Goal: Task Accomplishment & Management: Manage account settings

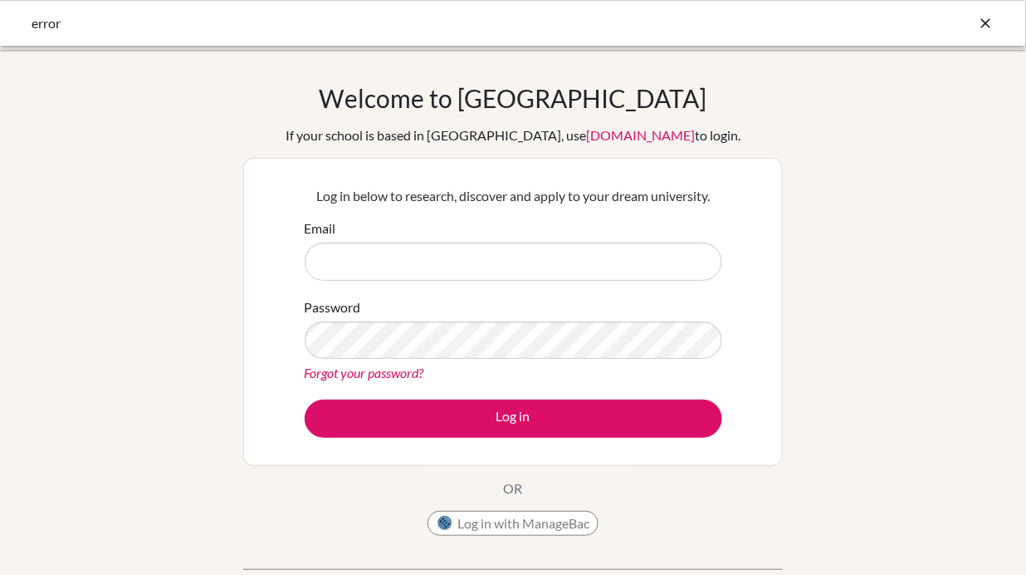
type input "[EMAIL_ADDRESS][DOMAIN_NAME]"
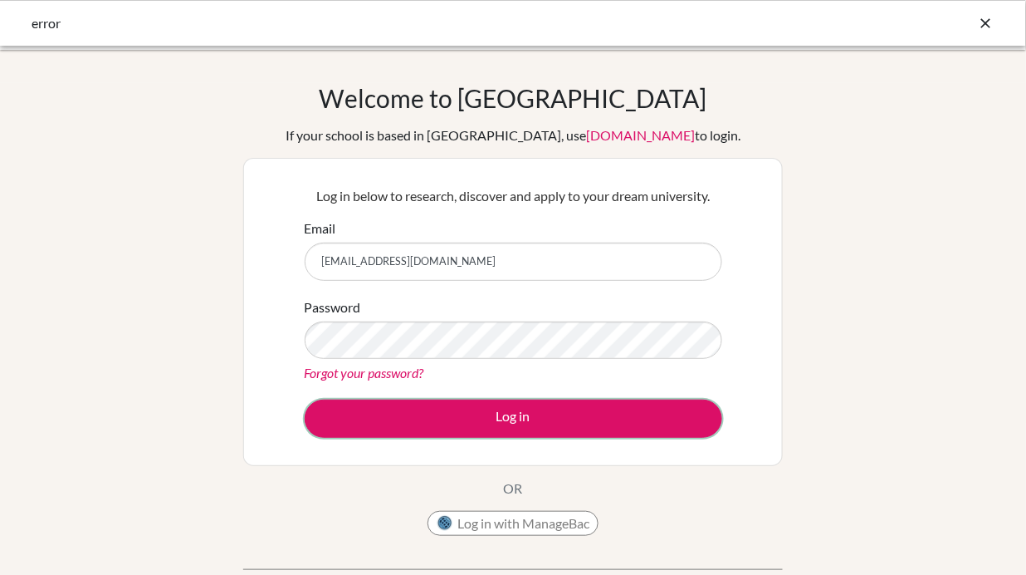
click at [533, 426] on button "Log in" at bounding box center [514, 418] width 418 height 38
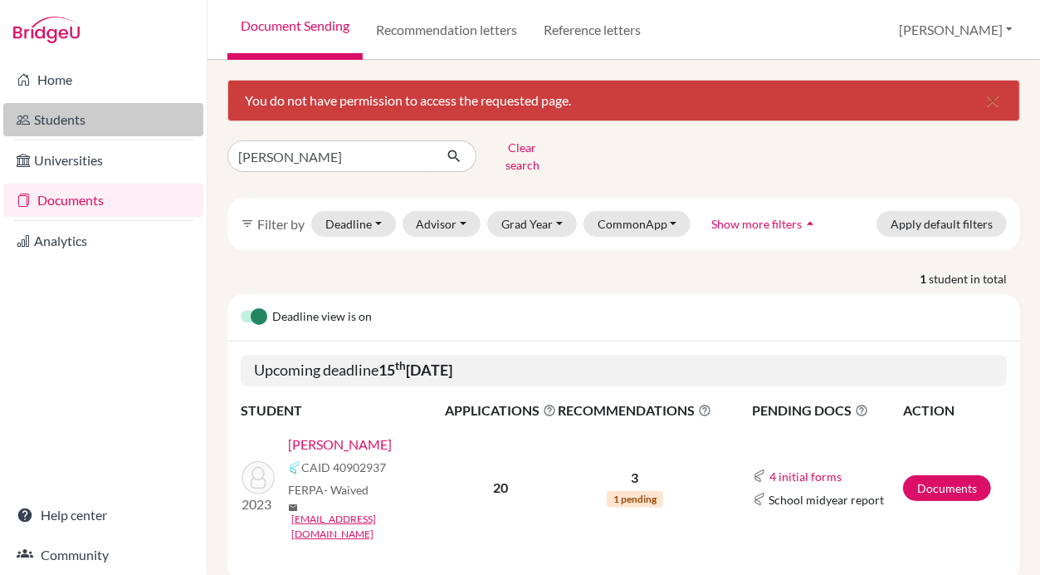
click at [91, 127] on link "Students" at bounding box center [103, 119] width 200 height 33
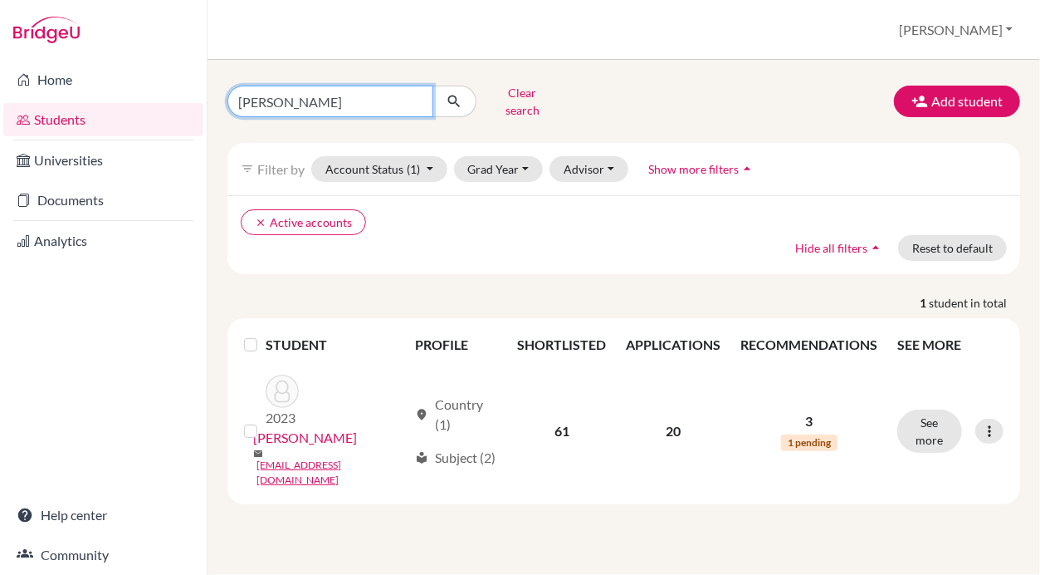
click at [374, 96] on input "[PERSON_NAME]" at bounding box center [331, 102] width 206 height 32
type input "D"
type input "[PERSON_NAME]"
click at [459, 104] on button "submit" at bounding box center [455, 102] width 44 height 32
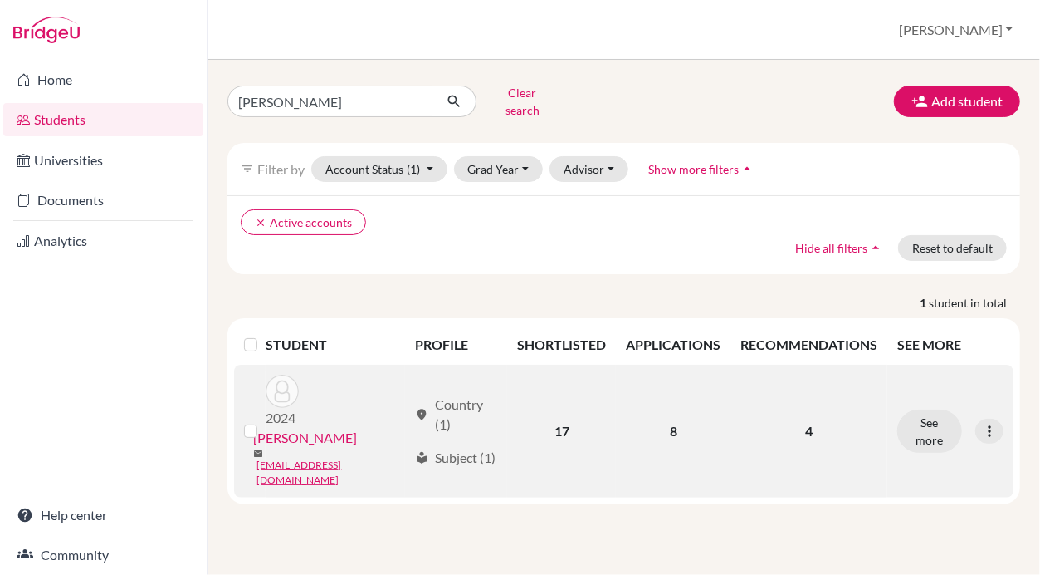
click at [281, 428] on link "[PERSON_NAME]" at bounding box center [305, 438] width 104 height 20
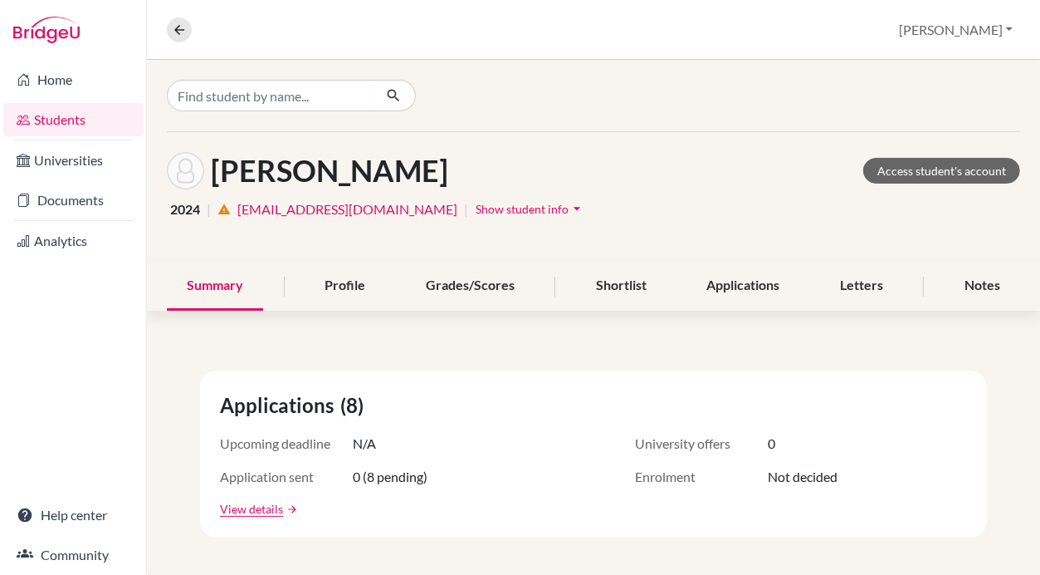
click at [301, 205] on link "[EMAIL_ADDRESS][DOMAIN_NAME]" at bounding box center [347, 209] width 220 height 20
click at [476, 207] on span "Show student info" at bounding box center [522, 209] width 93 height 14
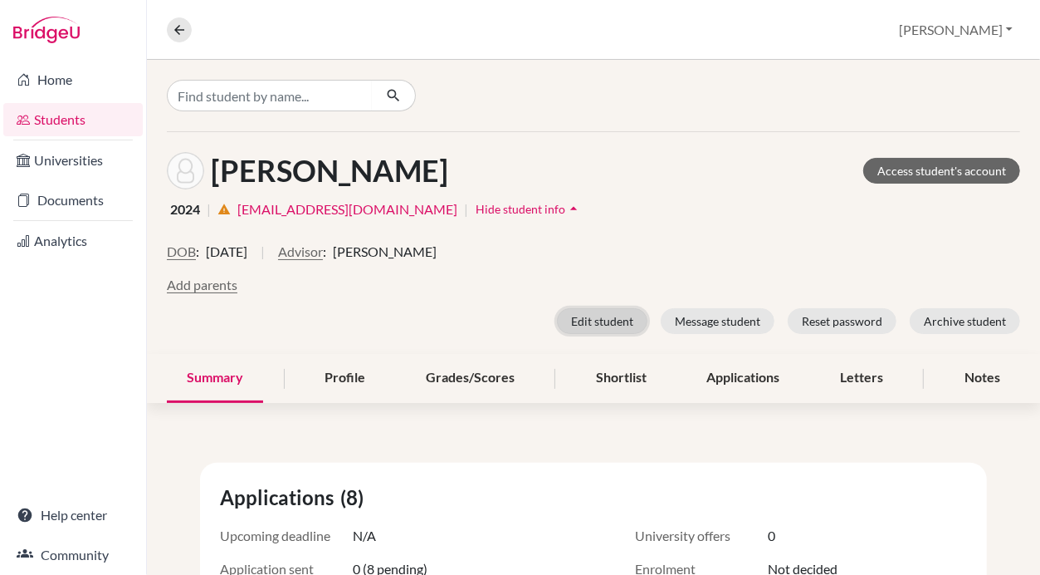
click at [600, 325] on button "Edit student" at bounding box center [602, 321] width 91 height 26
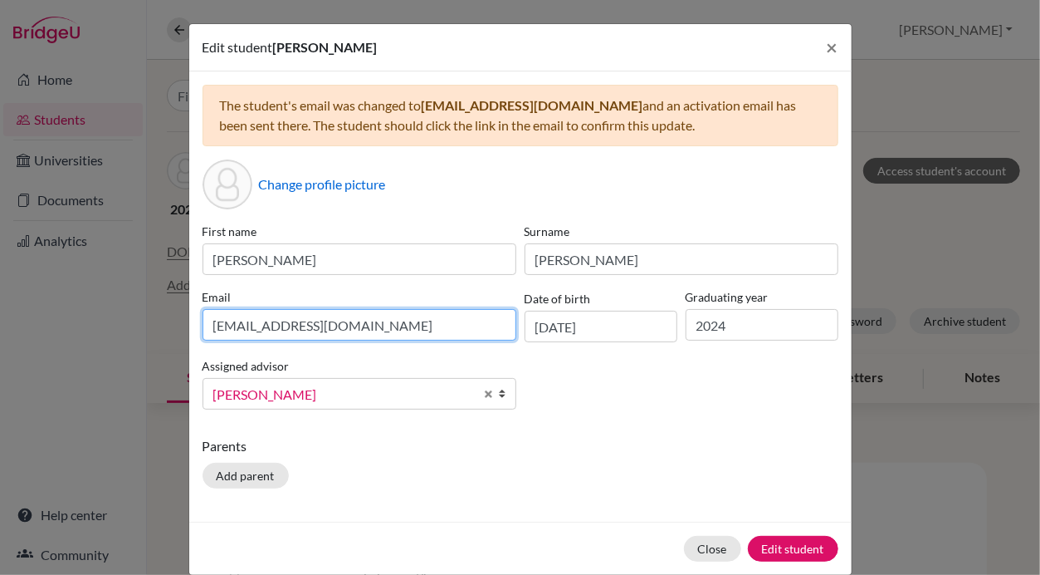
click at [375, 324] on input "[EMAIL_ADDRESS][DOMAIN_NAME]" at bounding box center [360, 325] width 314 height 32
paste input "[EMAIL_ADDRESS][DOMAIN_NAME]"
type input "[EMAIL_ADDRESS][DOMAIN_NAME]"
click at [656, 442] on p "Parents" at bounding box center [521, 446] width 636 height 20
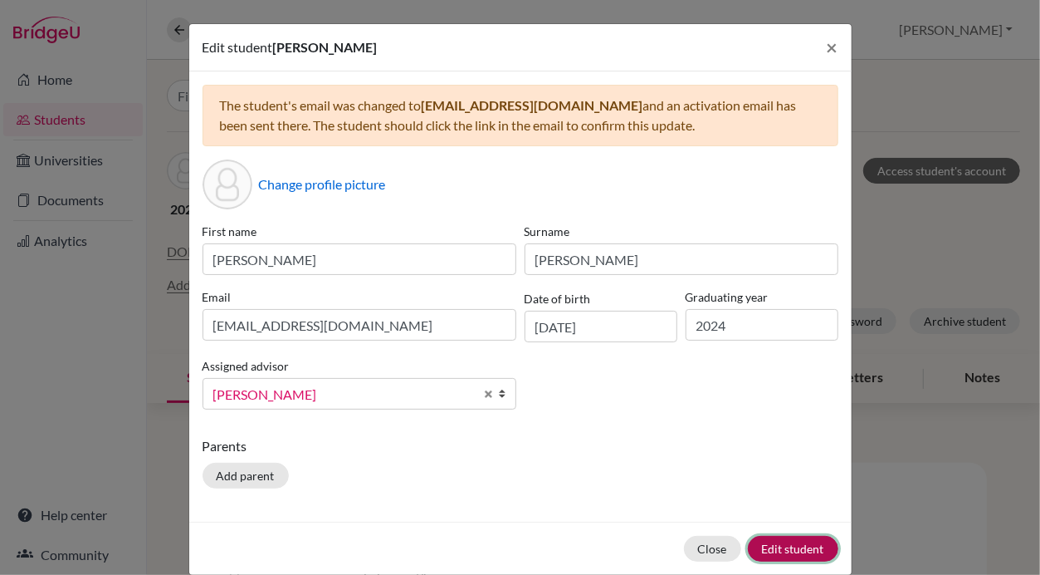
click at [785, 550] on button "Edit student" at bounding box center [793, 549] width 91 height 26
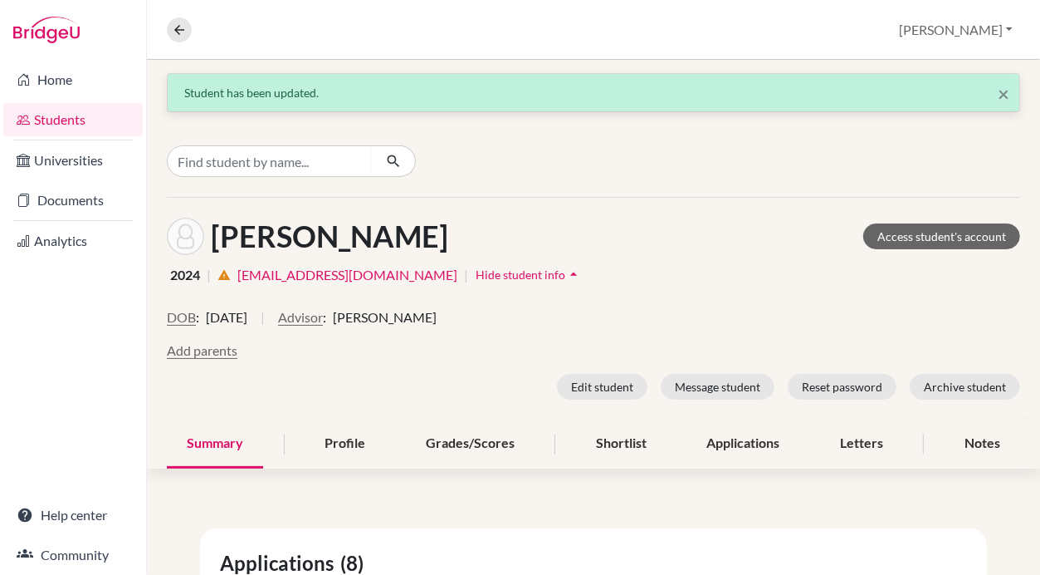
click at [327, 273] on link "022neb432@sxc.edu.np" at bounding box center [347, 275] width 220 height 20
click at [586, 393] on button "Edit student" at bounding box center [602, 387] width 91 height 26
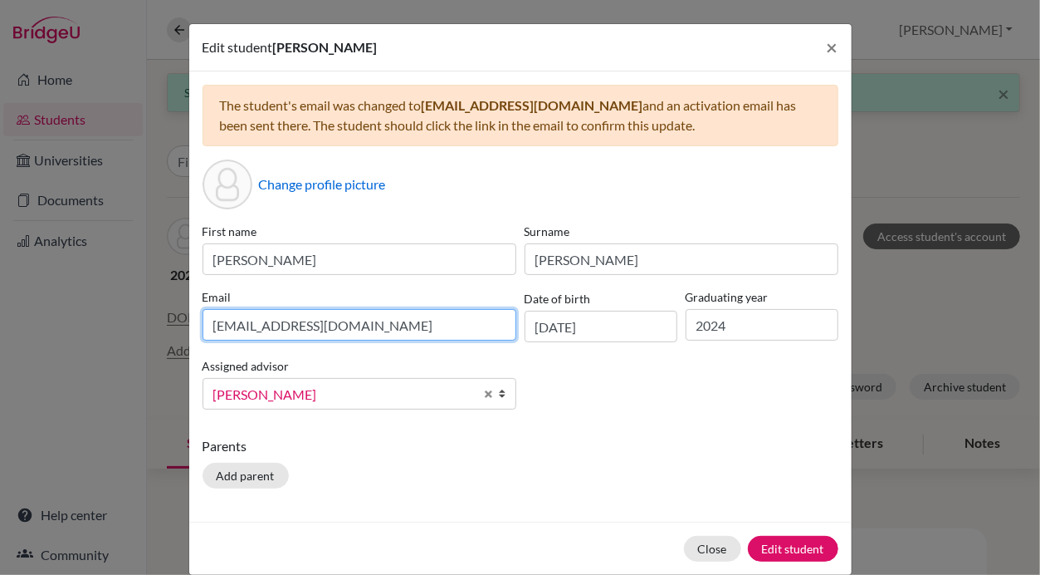
click at [384, 336] on input "022neb432@sxc.edu.np" at bounding box center [360, 325] width 314 height 32
paste input
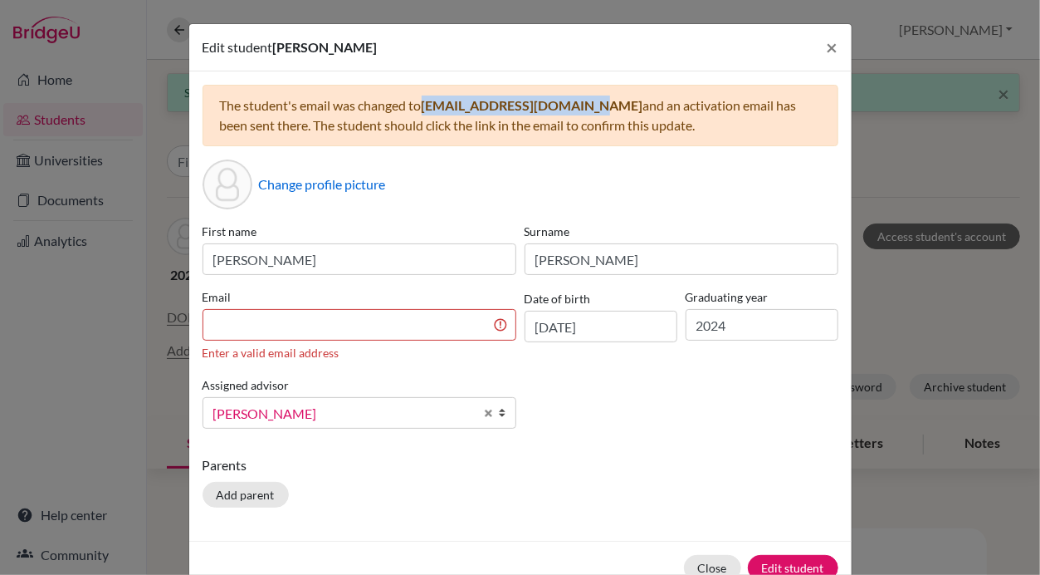
drag, startPoint x: 415, startPoint y: 105, endPoint x: 582, endPoint y: 113, distance: 167.1
click at [582, 113] on div "The student's email was changed to poudelprabesh215@gmail.com and an activation…" at bounding box center [521, 115] width 636 height 61
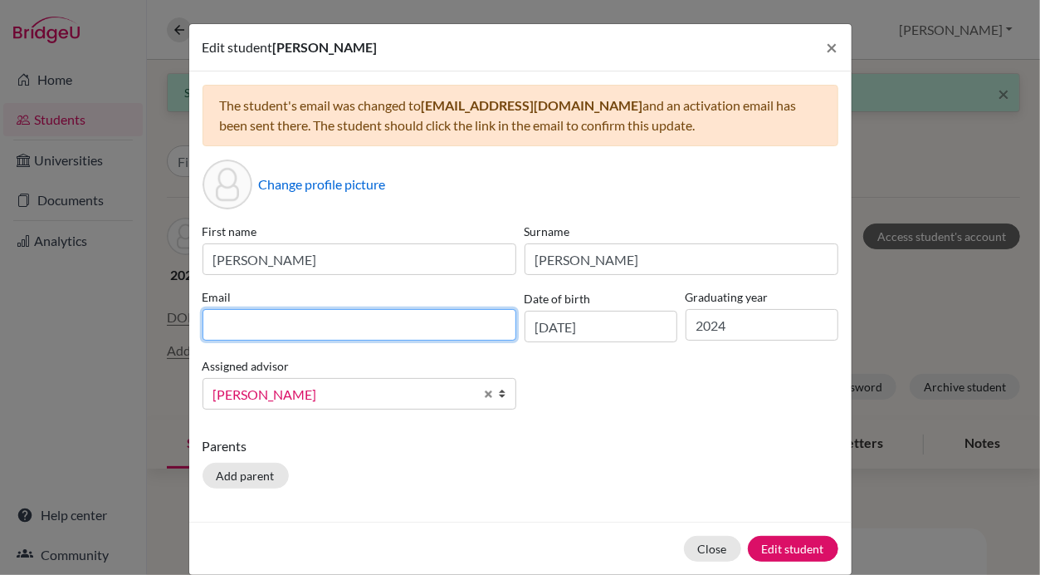
click at [301, 335] on input at bounding box center [360, 325] width 314 height 32
paste input "poudelprabesh215@gmail.com"
type input "poudelprabesh215@gmail.com"
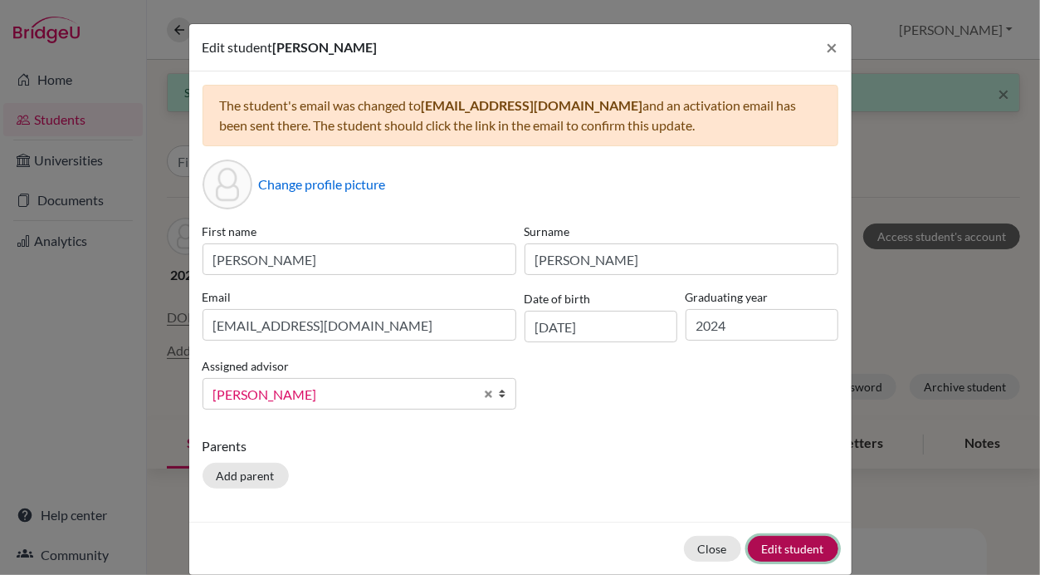
click at [779, 546] on button "Edit student" at bounding box center [793, 549] width 91 height 26
